Goal: Task Accomplishment & Management: Complete application form

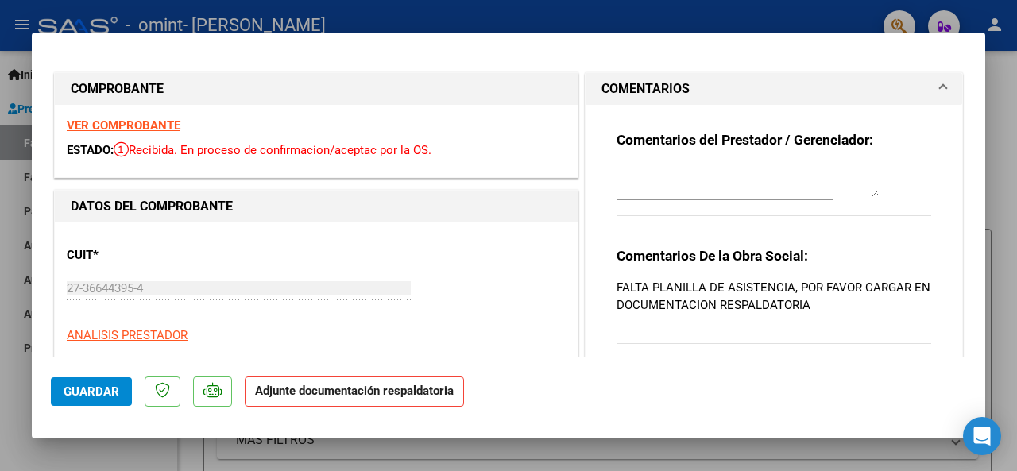
click at [1003, 103] on div at bounding box center [508, 235] width 1017 height 471
type input "$ 0,00"
